Goal: Transaction & Acquisition: Purchase product/service

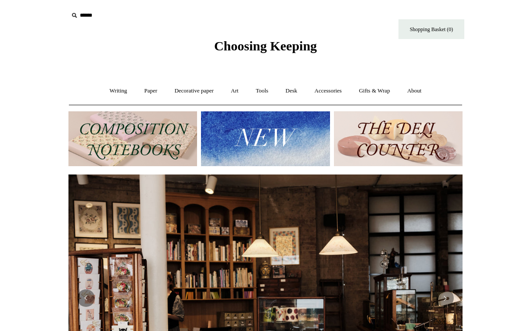
click at [237, 133] on img at bounding box center [265, 139] width 129 height 55
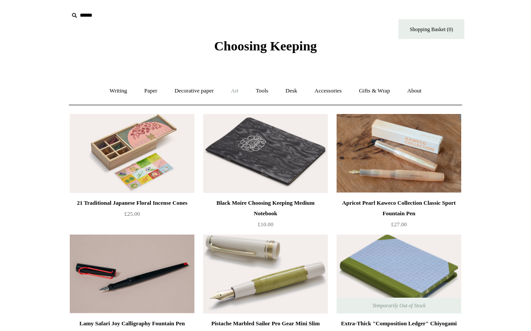
click at [238, 90] on link "Art +" at bounding box center [234, 90] width 23 height 23
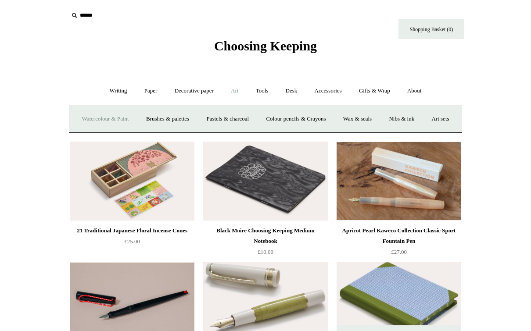
click at [118, 122] on link "Watercolour & Paint" at bounding box center [105, 119] width 63 height 23
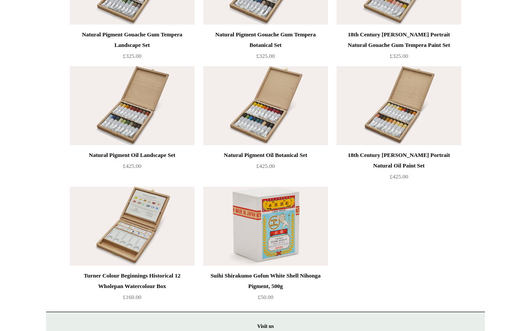
scroll to position [1862, 0]
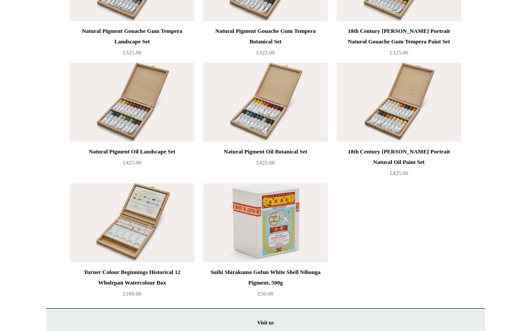
click at [96, 279] on div "Turner Colour Beginnings Historical 12 Wholepan Watercolour Box" at bounding box center [132, 278] width 120 height 21
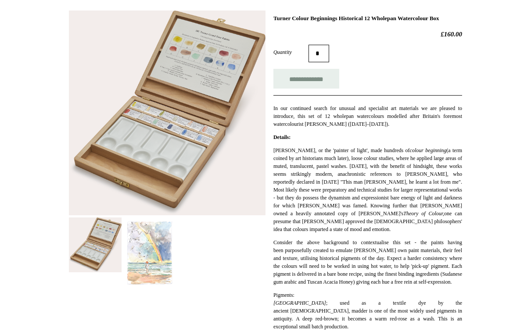
scroll to position [124, 0]
click at [141, 258] on img at bounding box center [150, 254] width 53 height 72
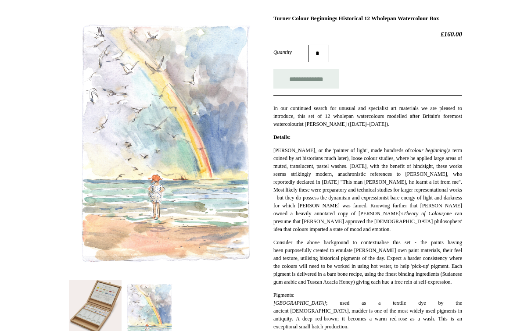
click at [81, 313] on img at bounding box center [95, 308] width 53 height 55
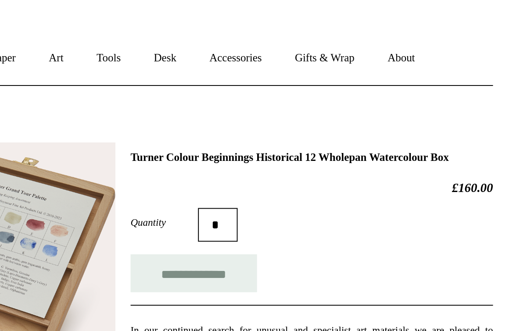
scroll to position [61, 0]
